Goal: Complete application form

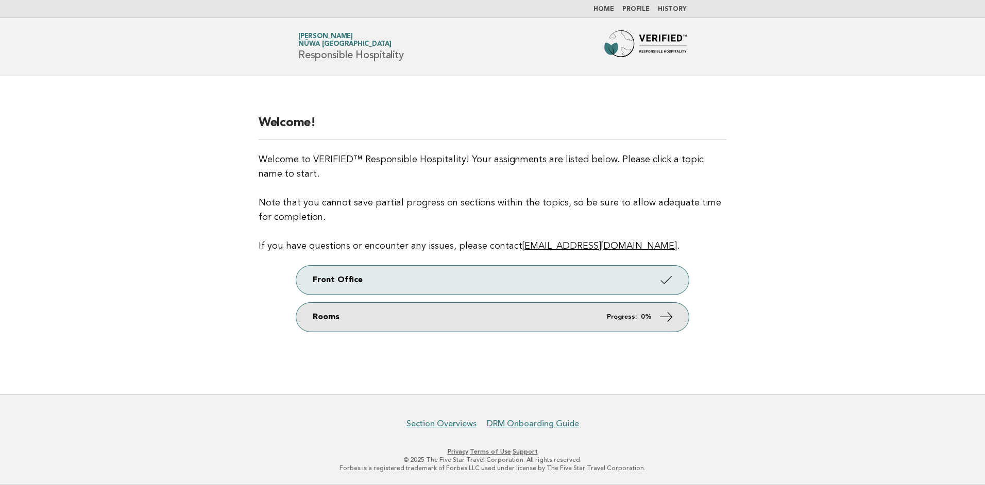
click at [559, 321] on link "Rooms Progress: 0%" at bounding box center [492, 317] width 392 height 29
click at [666, 320] on icon at bounding box center [666, 316] width 15 height 15
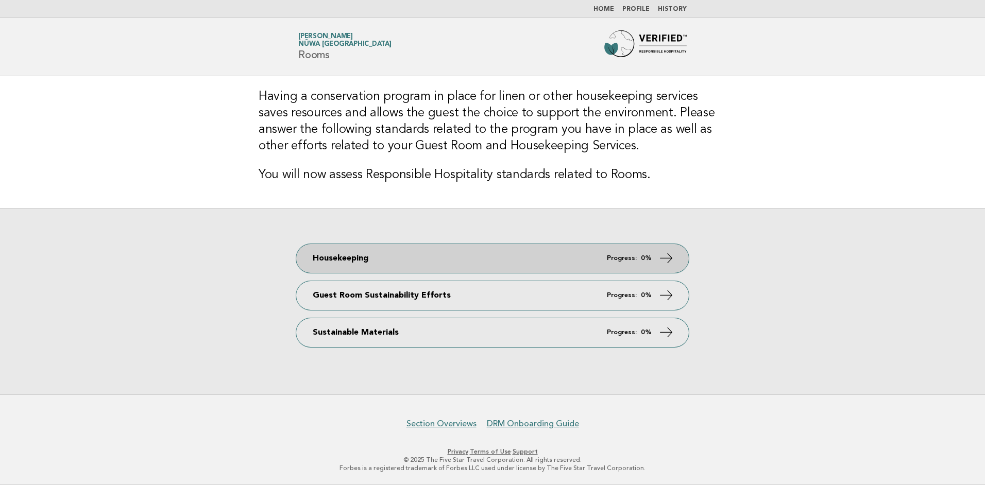
click at [662, 260] on icon at bounding box center [666, 257] width 15 height 15
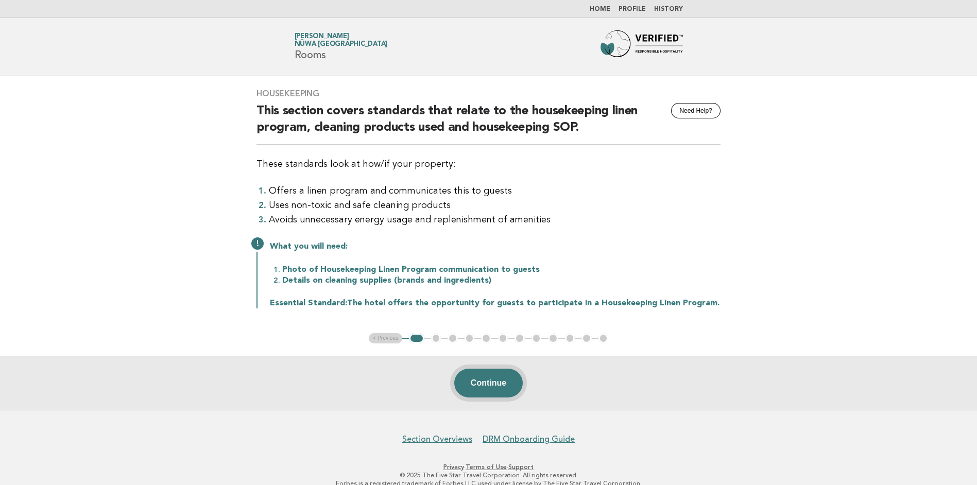
click at [494, 380] on button "Continue" at bounding box center [488, 383] width 68 height 29
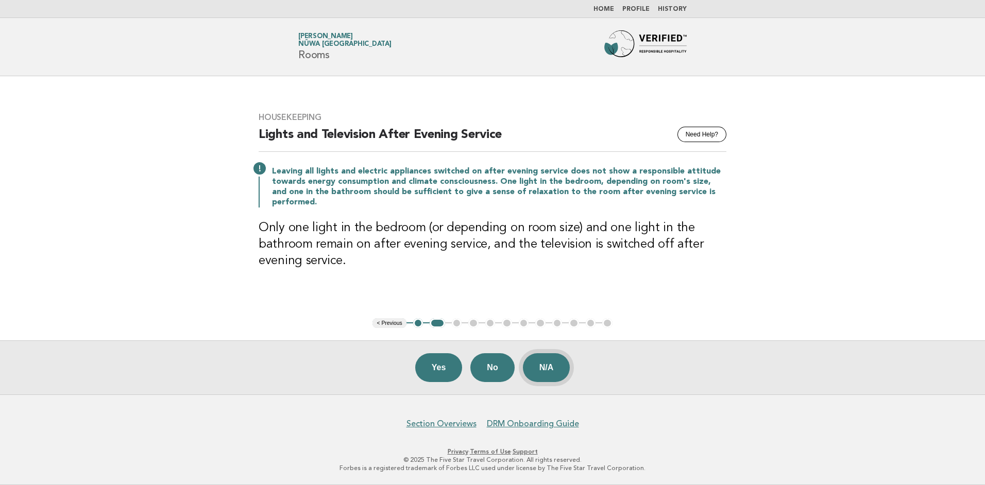
click at [538, 368] on button "N/A" at bounding box center [546, 367] width 47 height 29
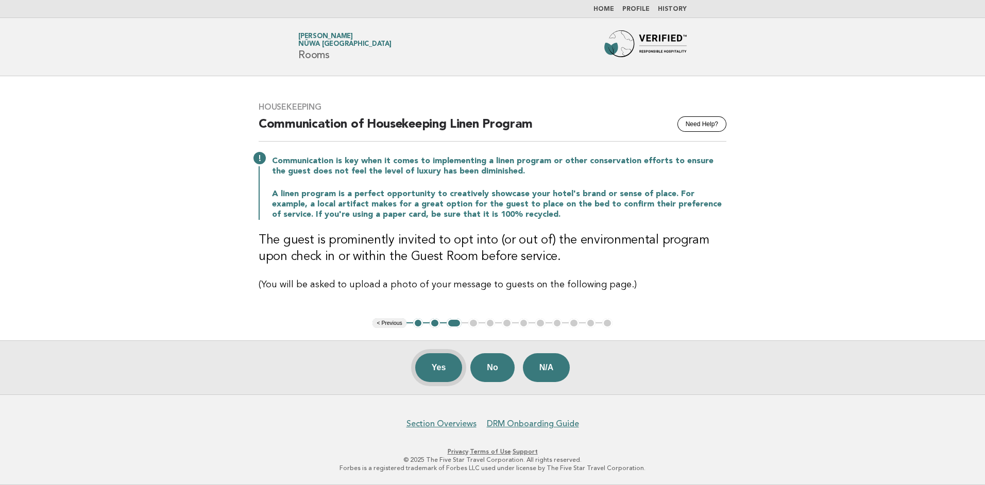
click at [436, 369] on button "Yes" at bounding box center [438, 367] width 47 height 29
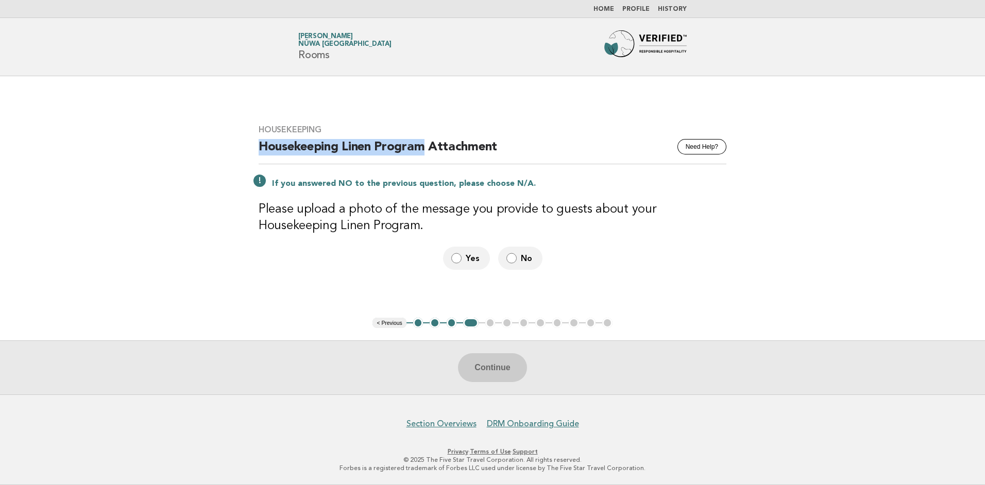
drag, startPoint x: 261, startPoint y: 148, endPoint x: 426, endPoint y: 149, distance: 165.8
click at [426, 149] on h2 "Housekeeping Linen Program Attachment" at bounding box center [493, 151] width 468 height 25
copy h2 "Housekeeping Linen Program"
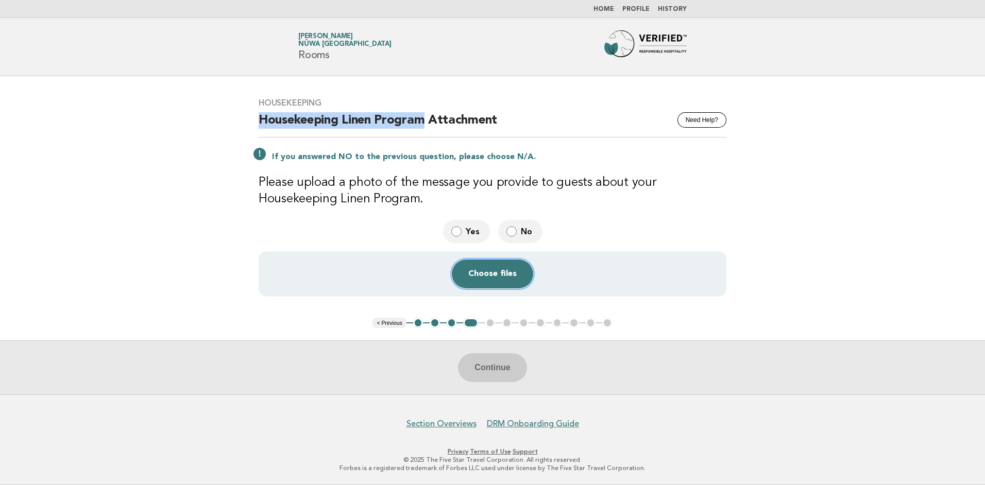
click at [482, 278] on button "Choose files" at bounding box center [492, 274] width 81 height 29
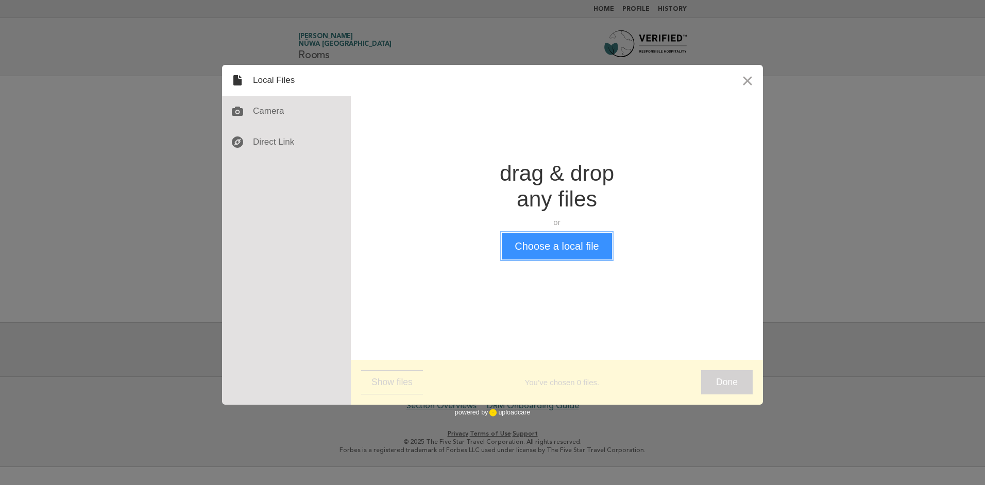
click at [542, 249] on button "Choose a local file" at bounding box center [557, 246] width 110 height 27
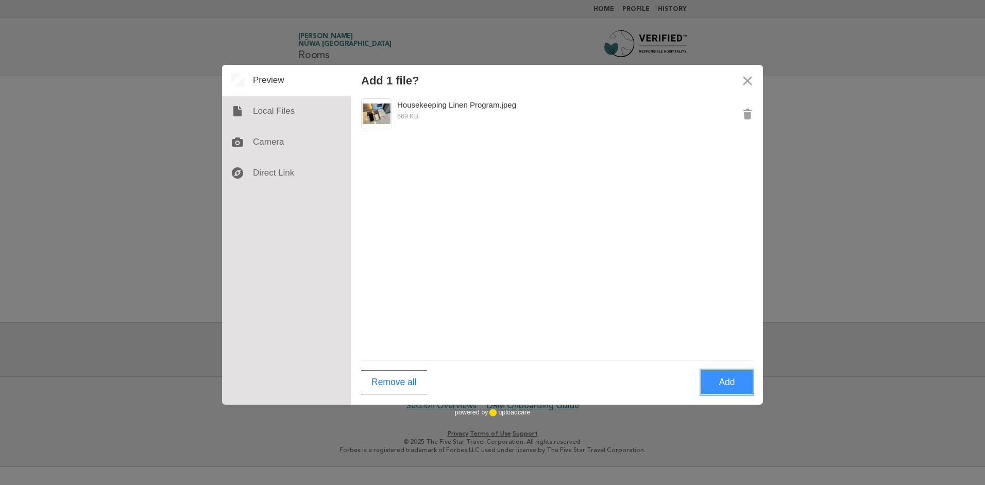
click at [719, 384] on button "Add" at bounding box center [727, 382] width 52 height 24
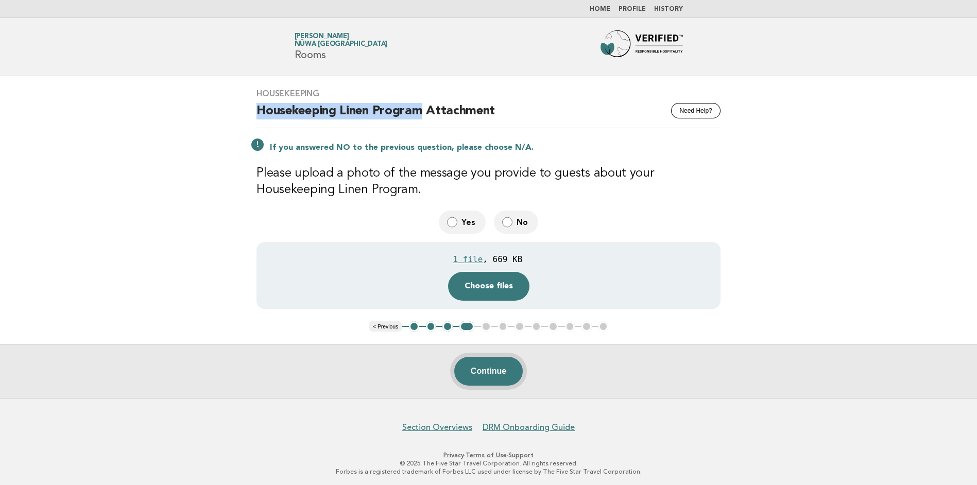
click at [497, 369] on button "Continue" at bounding box center [488, 371] width 68 height 29
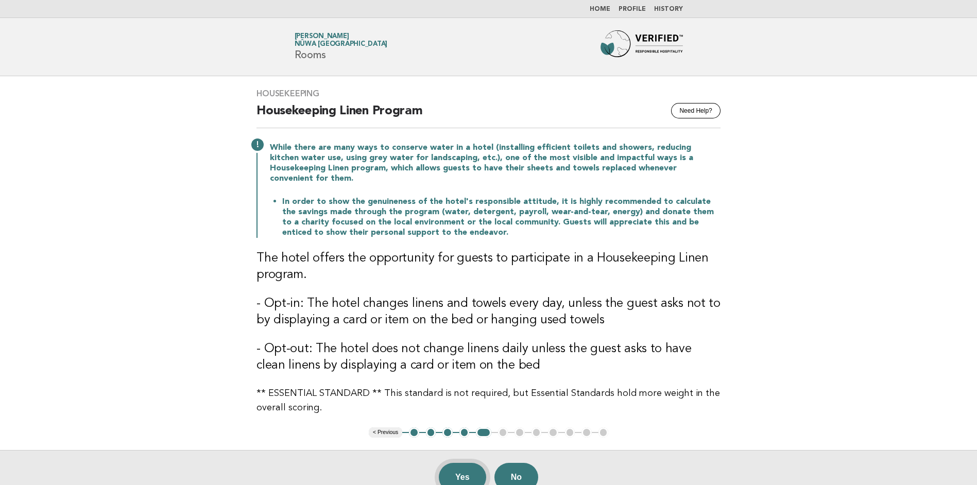
click at [448, 463] on button "Yes" at bounding box center [462, 477] width 47 height 29
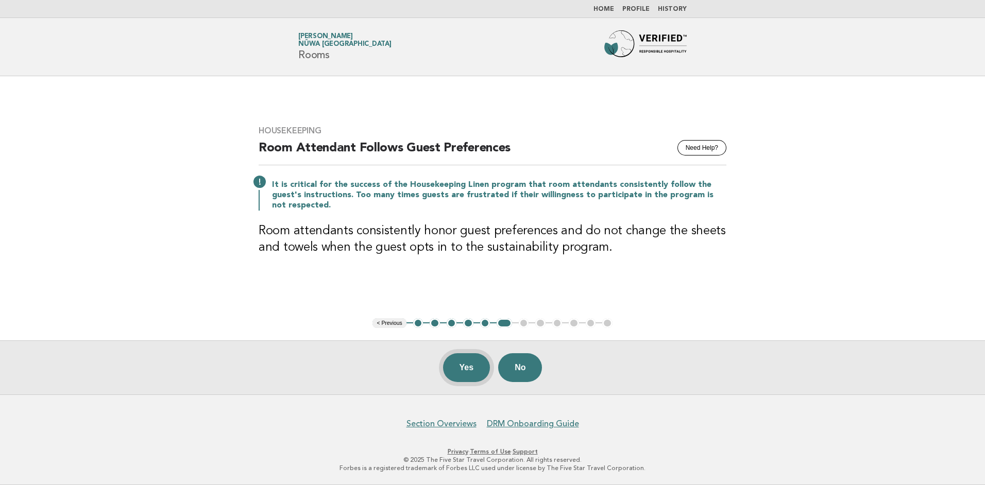
click at [481, 363] on button "Yes" at bounding box center [466, 367] width 47 height 29
